Goal: Task Accomplishment & Management: Manage account settings

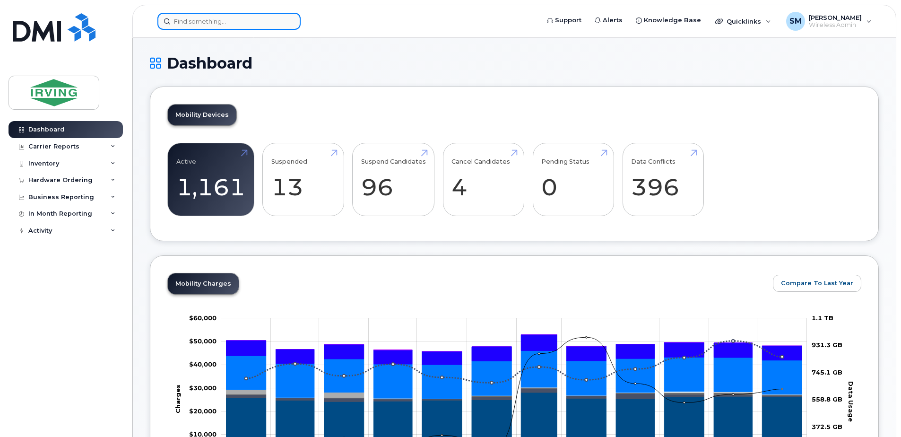
click at [241, 23] on input at bounding box center [228, 21] width 143 height 17
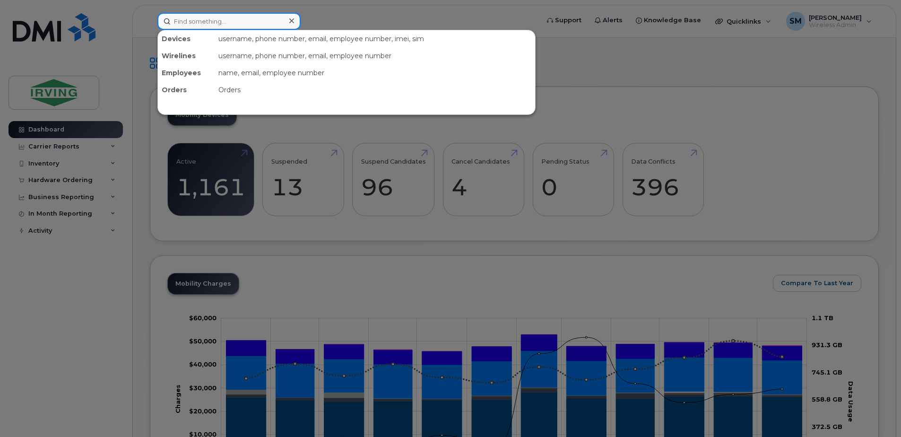
paste input "G7C720D790AC"
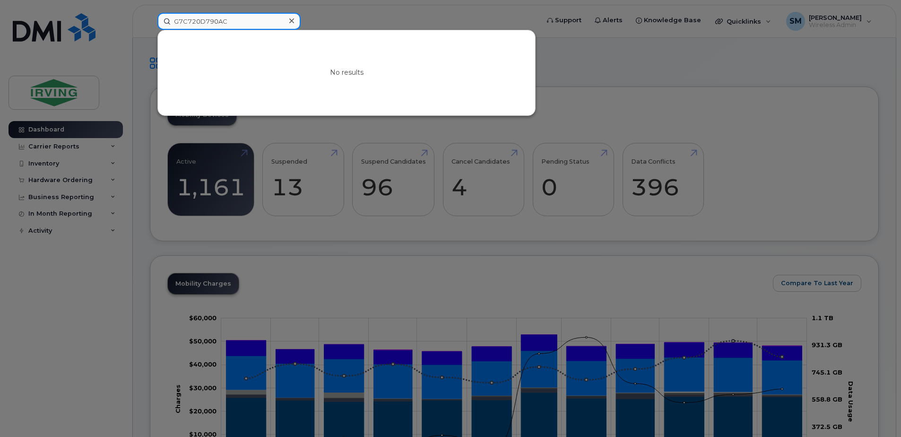
type input "G7C720D790AC"
drag, startPoint x: 237, startPoint y: 23, endPoint x: 124, endPoint y: 30, distance: 113.2
click at [150, 30] on div "G7C720D790AC No results" at bounding box center [345, 21] width 391 height 17
paste input "7094865839"
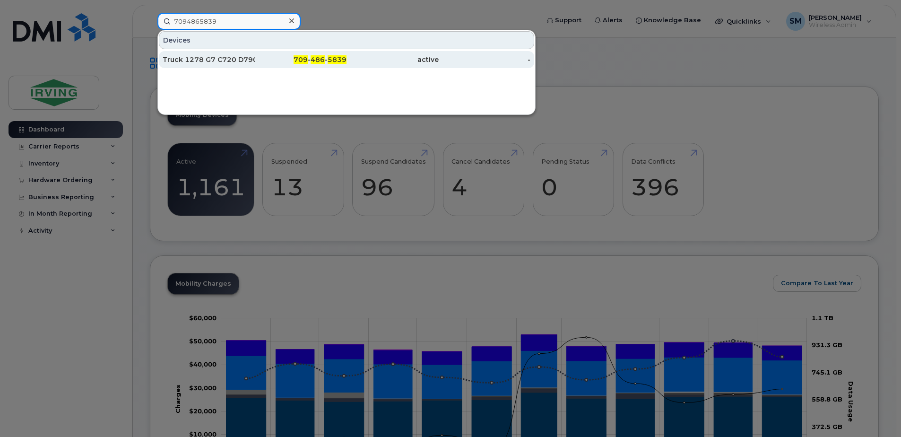
type input "7094865839"
click at [266, 59] on div "709 - 486 - 5839" at bounding box center [301, 59] width 92 height 9
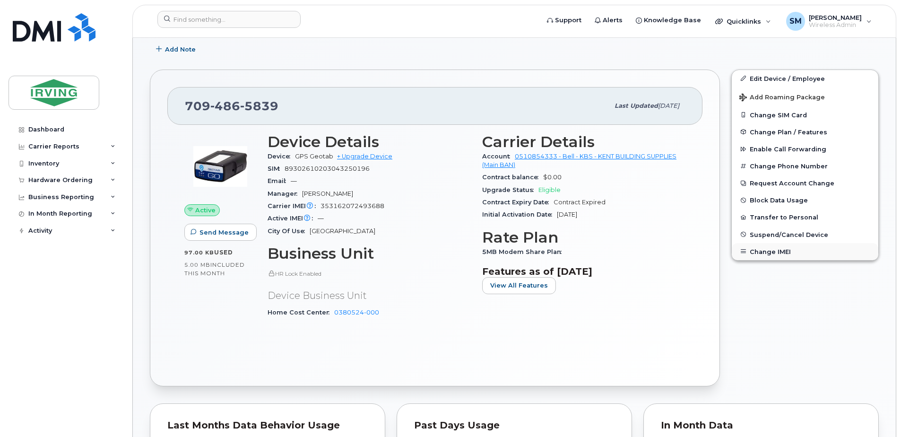
scroll to position [189, 0]
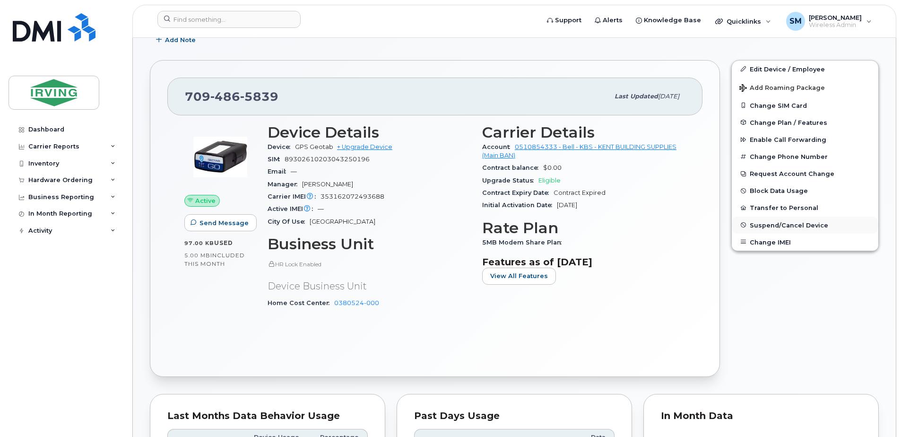
click at [770, 224] on span "Suspend/Cancel Device" at bounding box center [789, 224] width 78 height 7
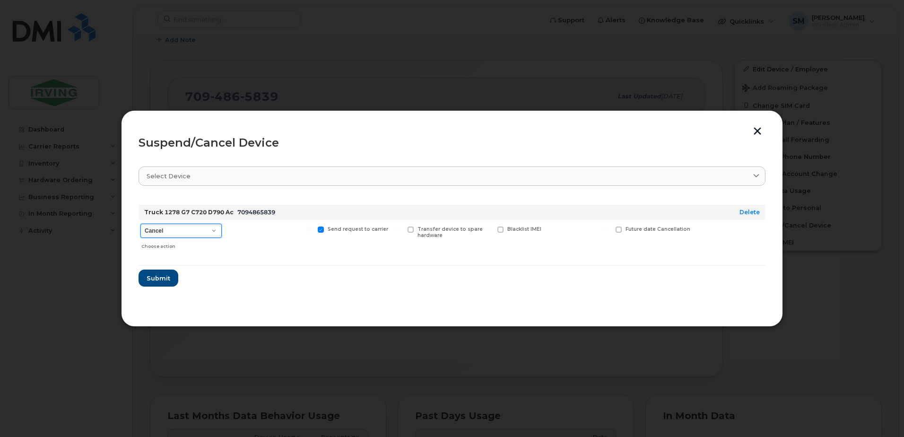
click at [217, 231] on select "Cancel Suspend - Extend Suspension Suspend - Reduced Rate Suspend - Full Rate S…" at bounding box center [180, 231] width 81 height 14
click at [140, 224] on select "Cancel Suspend - Extend Suspension Suspend - Reduced Rate Suspend - Full Rate S…" at bounding box center [180, 231] width 81 height 14
click at [156, 278] on span "Submit" at bounding box center [158, 278] width 24 height 9
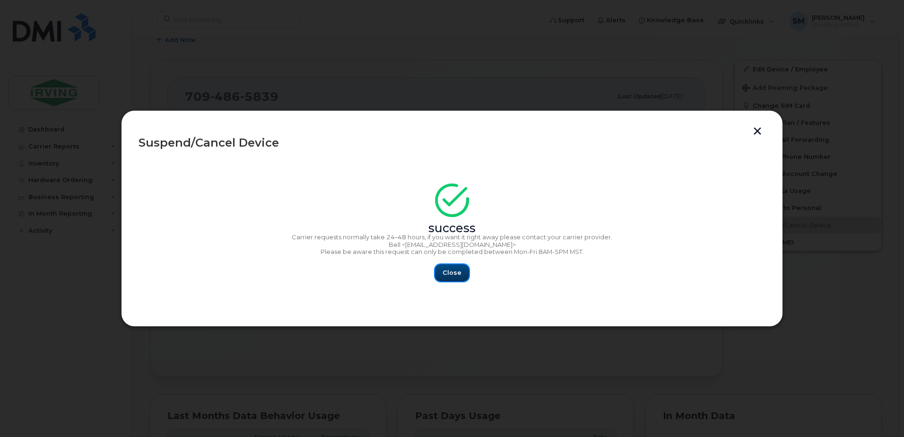
click at [458, 272] on span "Close" at bounding box center [452, 272] width 19 height 9
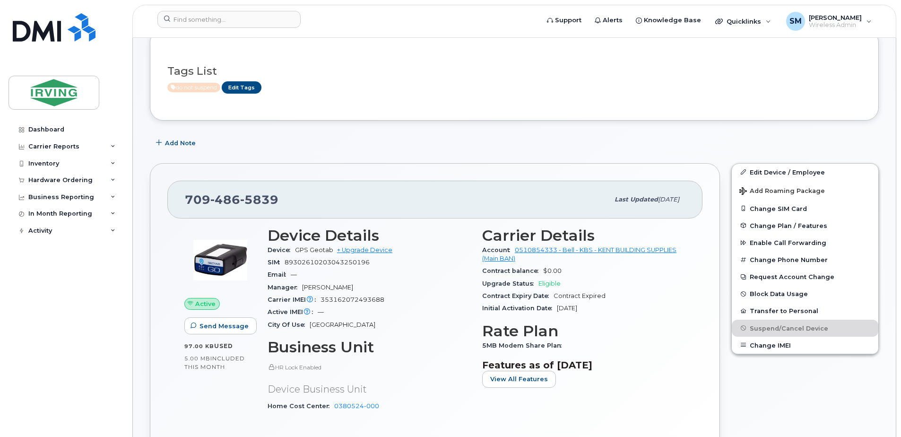
scroll to position [0, 0]
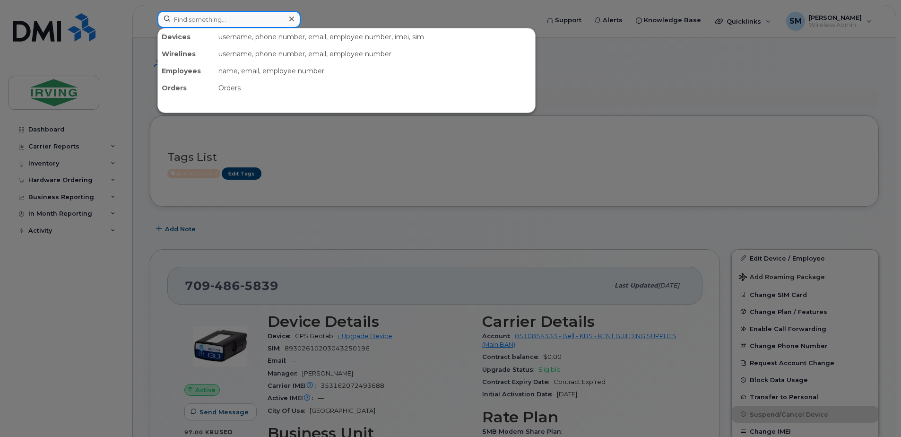
click at [213, 18] on input at bounding box center [228, 19] width 143 height 17
click at [216, 20] on input at bounding box center [228, 19] width 143 height 17
paste input "5067904559"
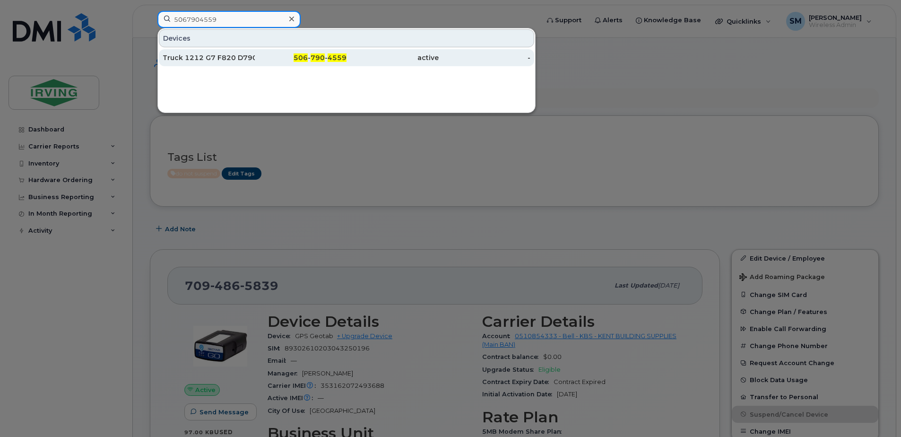
type input "5067904559"
click at [272, 60] on div "506 - 790 - 4559" at bounding box center [301, 57] width 92 height 9
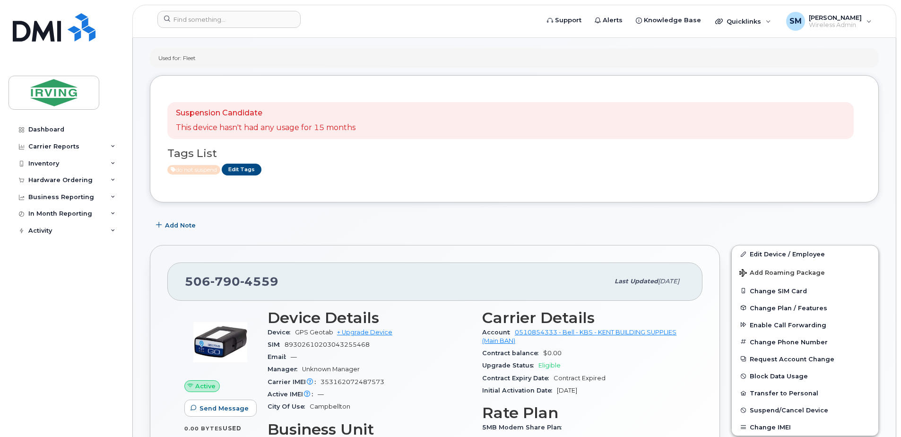
scroll to position [142, 0]
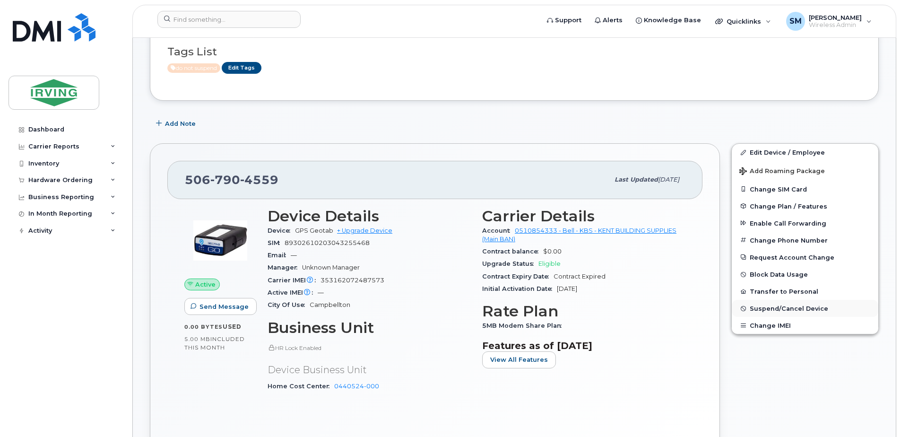
click at [787, 308] on span "Suspend/Cancel Device" at bounding box center [789, 308] width 78 height 7
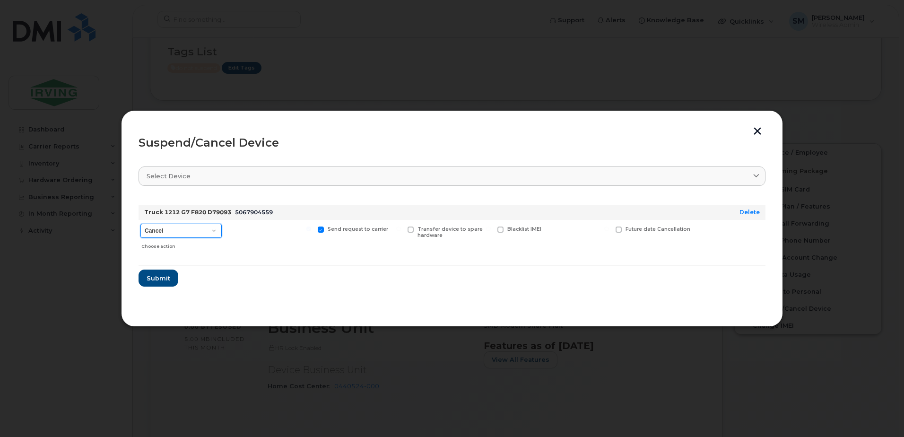
click at [213, 232] on select "Cancel Suspend - Extend Suspension Suspend - Reduced Rate Suspend - Full Rate S…" at bounding box center [180, 231] width 81 height 14
click at [140, 224] on select "Cancel Suspend - Extend Suspension Suspend - Reduced Rate Suspend - Full Rate S…" at bounding box center [180, 231] width 81 height 14
click at [217, 232] on select "Cancel Suspend - Extend Suspension Suspend - Reduced Rate Suspend - Full Rate S…" at bounding box center [180, 231] width 81 height 14
click at [140, 224] on select "Cancel Suspend - Extend Suspension Suspend - Reduced Rate Suspend - Full Rate S…" at bounding box center [180, 231] width 81 height 14
click at [167, 277] on span "Submit" at bounding box center [158, 278] width 24 height 9
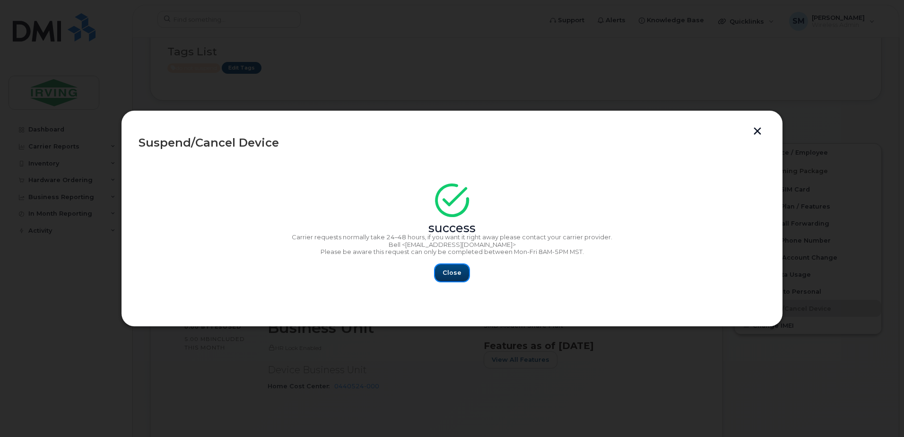
click at [443, 272] on button "Close" at bounding box center [452, 272] width 34 height 17
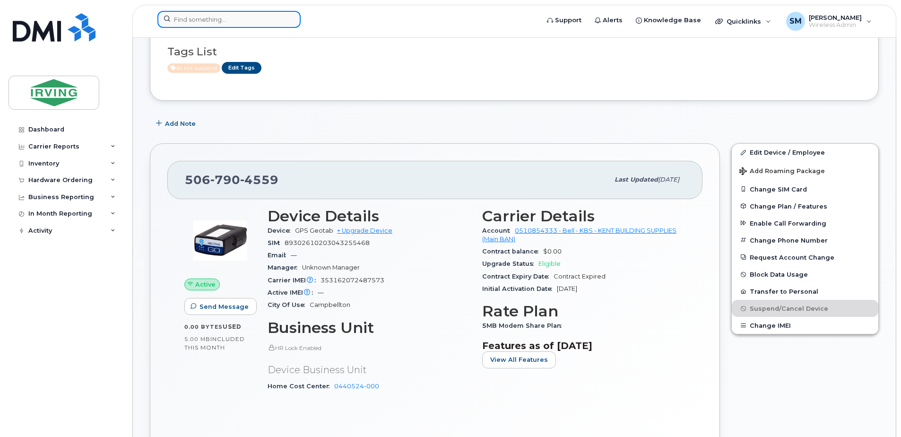
click at [222, 20] on input at bounding box center [228, 19] width 143 height 17
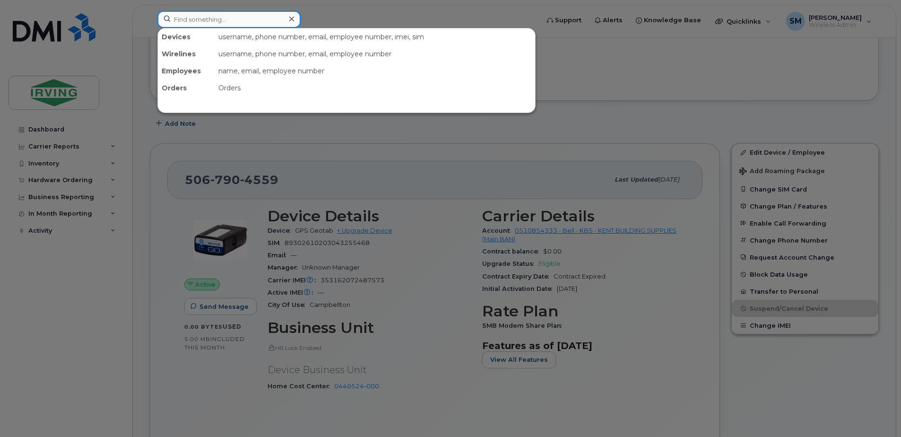
paste input "5063782398"
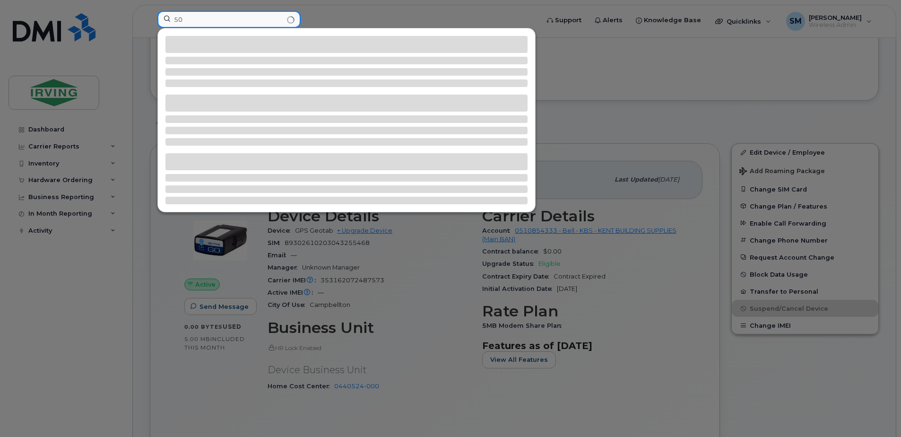
type input "5"
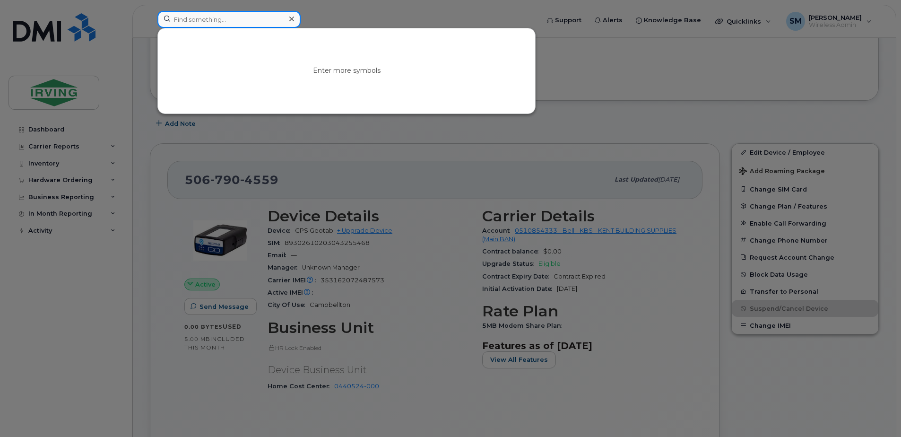
click at [192, 17] on input at bounding box center [228, 19] width 143 height 17
paste input "5067904559"
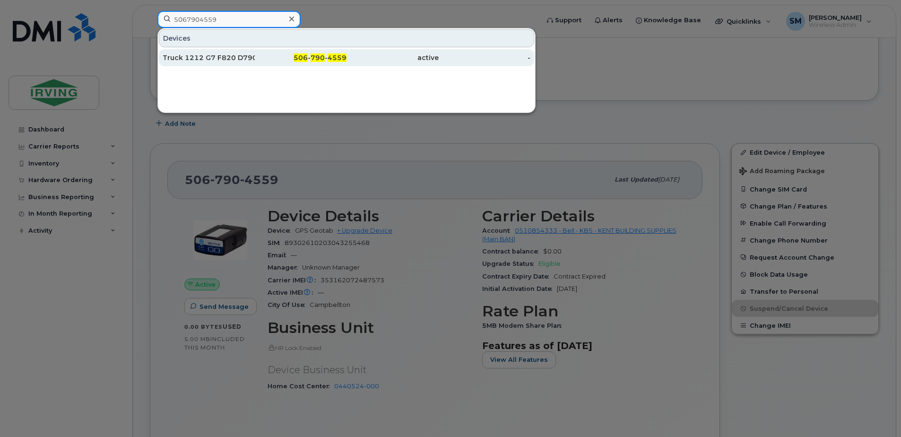
type input "5067904559"
click at [274, 61] on div "506 - 790 - 4559" at bounding box center [301, 57] width 92 height 9
